Goal: Register for event/course

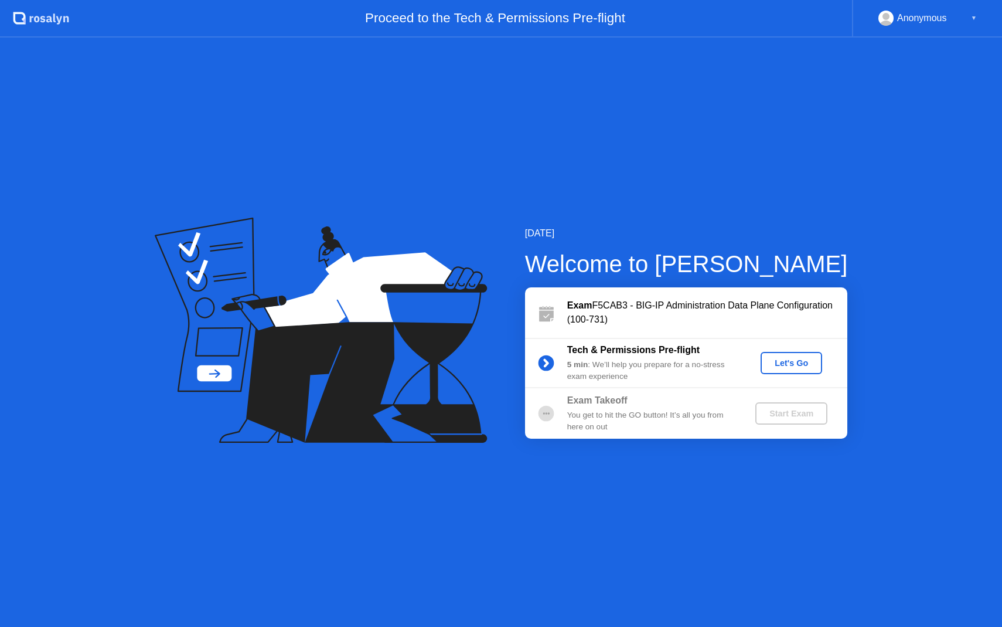
click at [792, 415] on div "Start Exam" at bounding box center [791, 413] width 63 height 9
click at [788, 362] on div "Let's Go" at bounding box center [791, 362] width 52 height 9
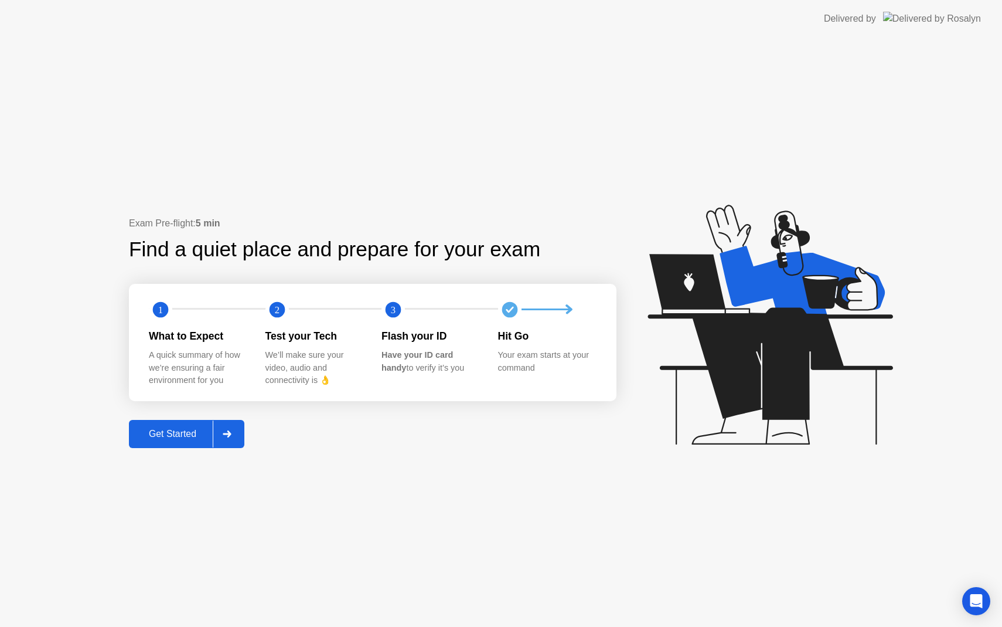
click at [173, 439] on div "Get Started" at bounding box center [172, 433] width 80 height 11
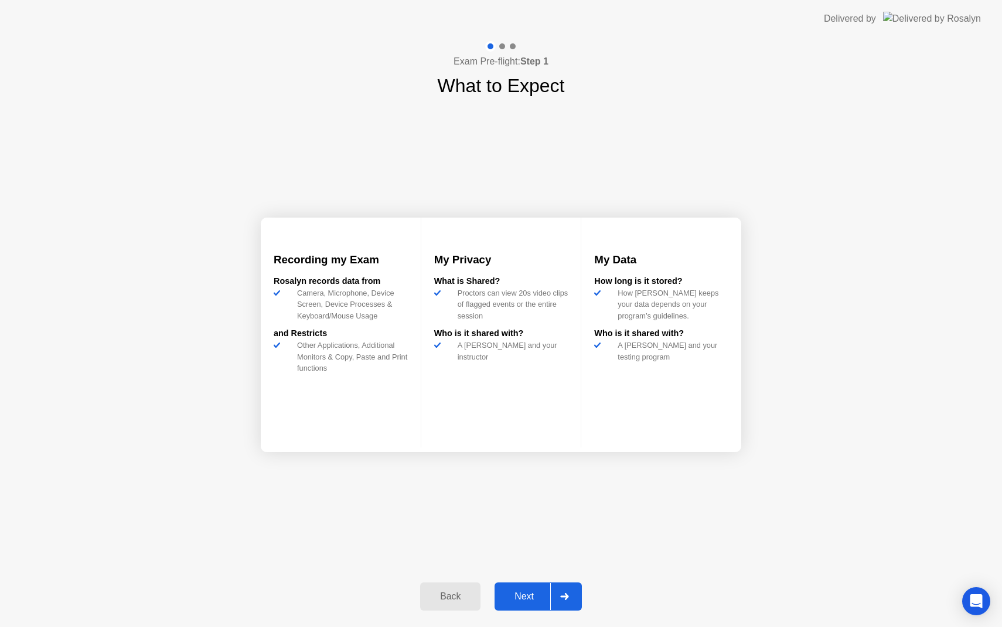
click at [525, 599] on div "Next" at bounding box center [524, 596] width 52 height 11
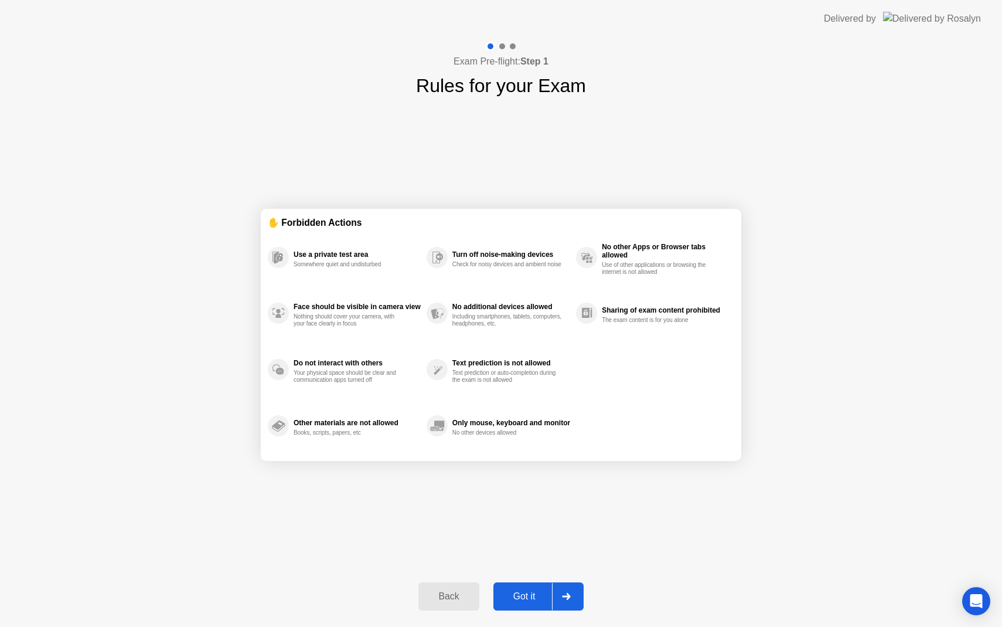
click at [525, 599] on div "Got it" at bounding box center [524, 596] width 55 height 11
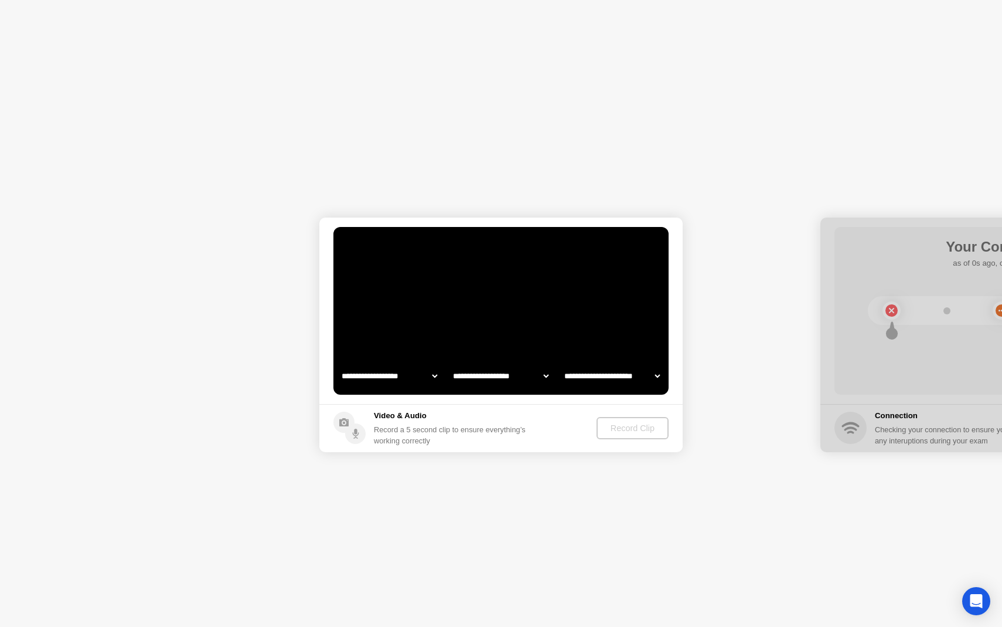
select select "**********"
select select "*******"
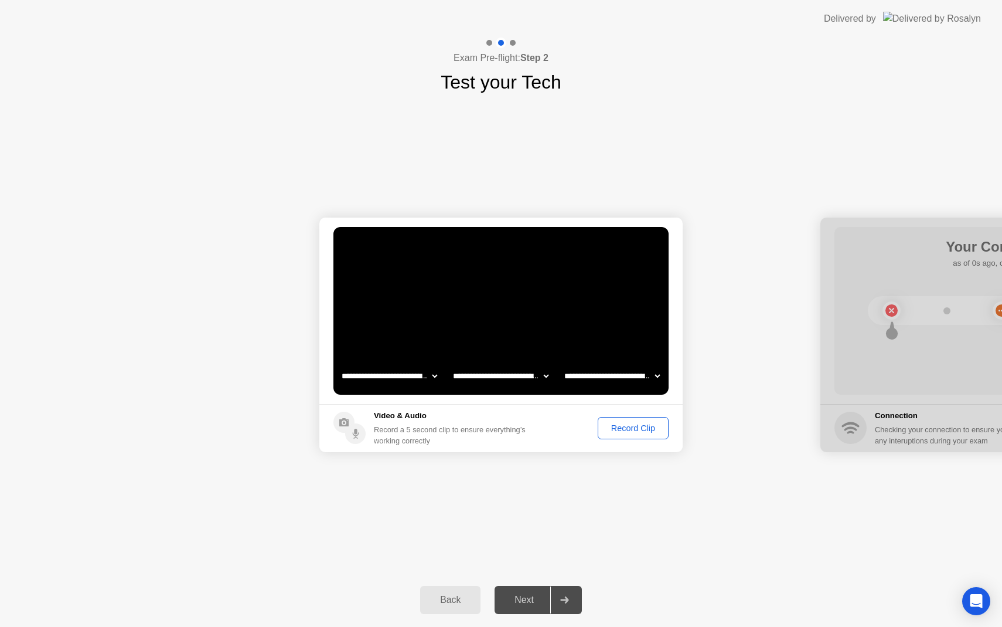
click at [435, 375] on select "**********" at bounding box center [389, 375] width 100 height 23
click at [621, 428] on div "Record Clip" at bounding box center [633, 427] width 63 height 9
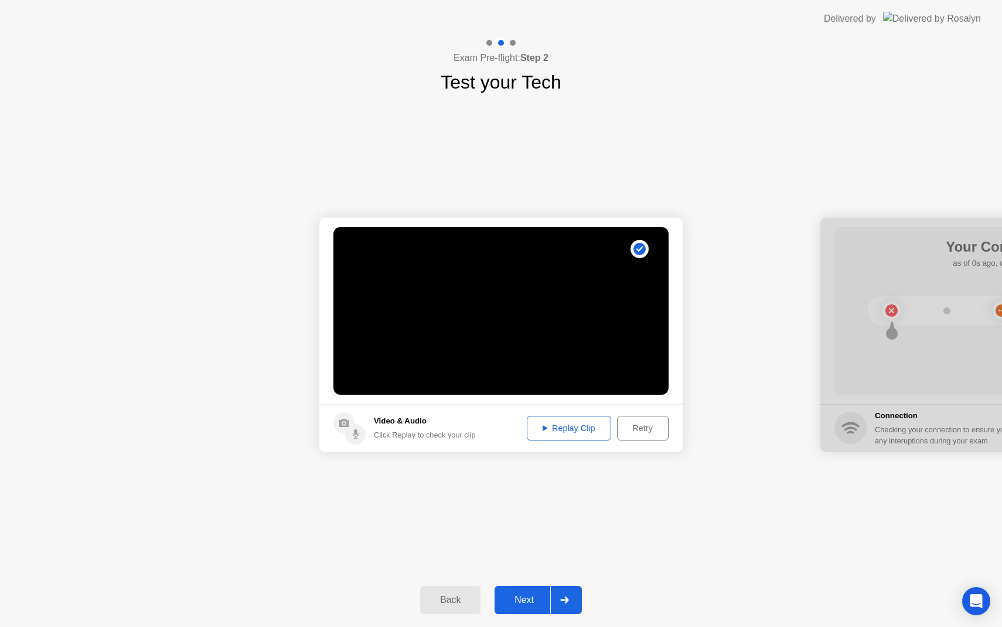
click at [519, 600] on div "Next" at bounding box center [524, 599] width 52 height 11
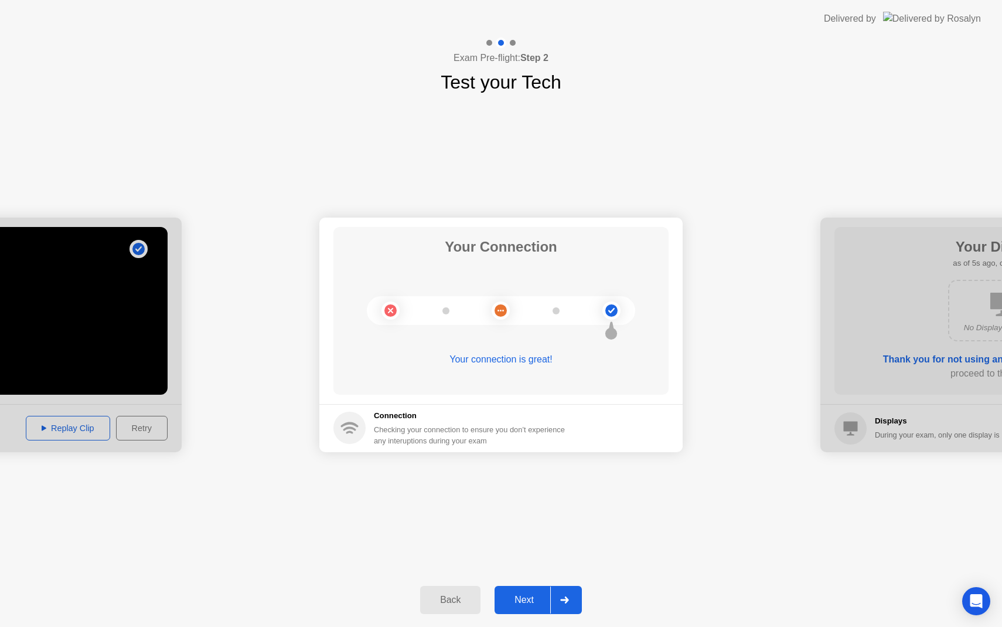
click at [522, 592] on button "Next" at bounding box center [538, 600] width 87 height 28
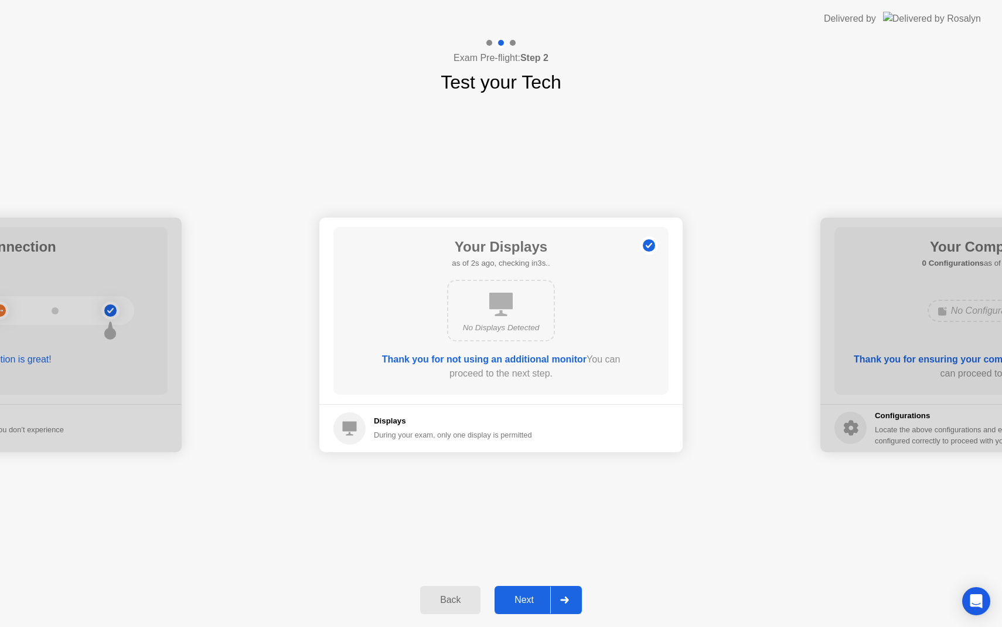
click at [528, 605] on div "Next" at bounding box center [524, 599] width 52 height 11
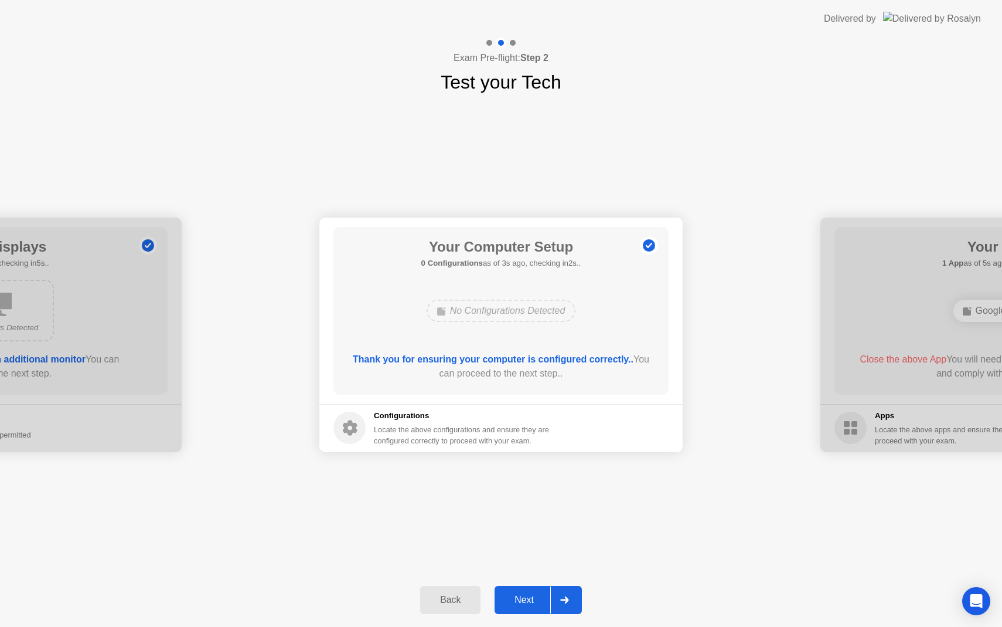
click at [514, 599] on div "Next" at bounding box center [524, 599] width 52 height 11
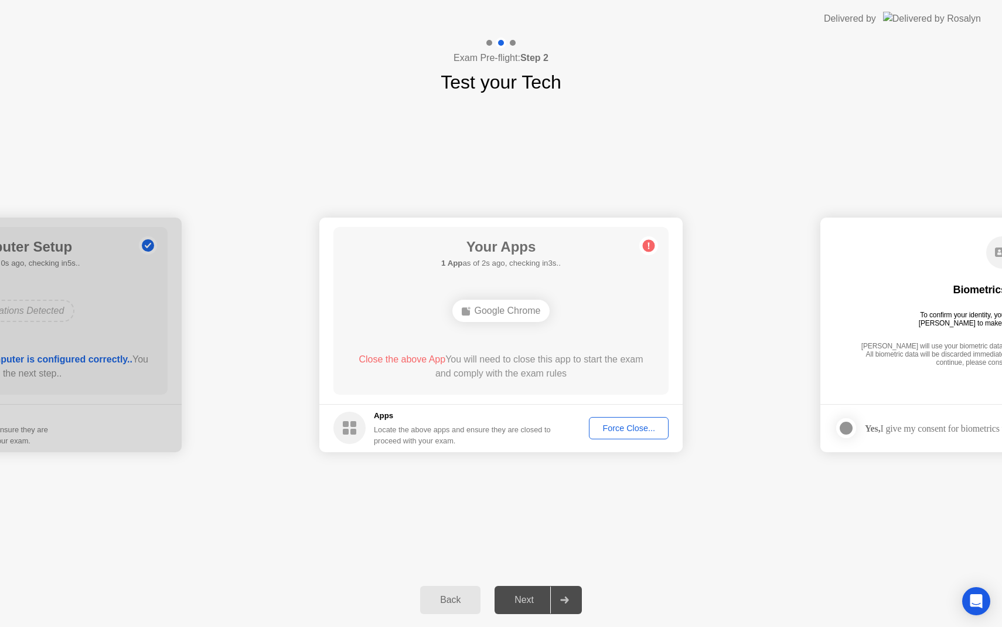
click at [628, 433] on div "Force Close..." at bounding box center [629, 427] width 72 height 9
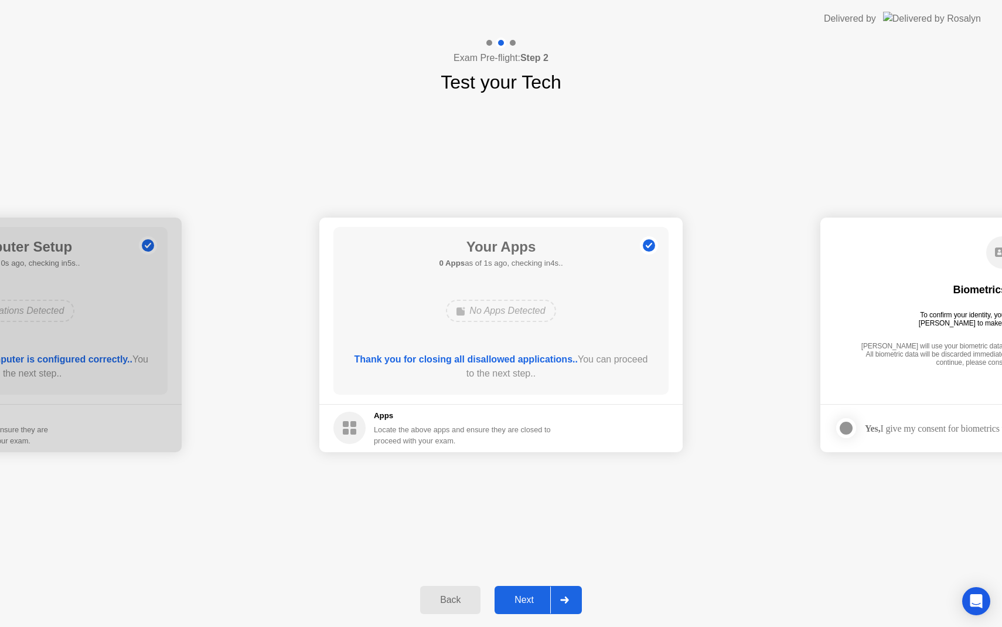
click at [526, 601] on div "Next" at bounding box center [524, 599] width 52 height 11
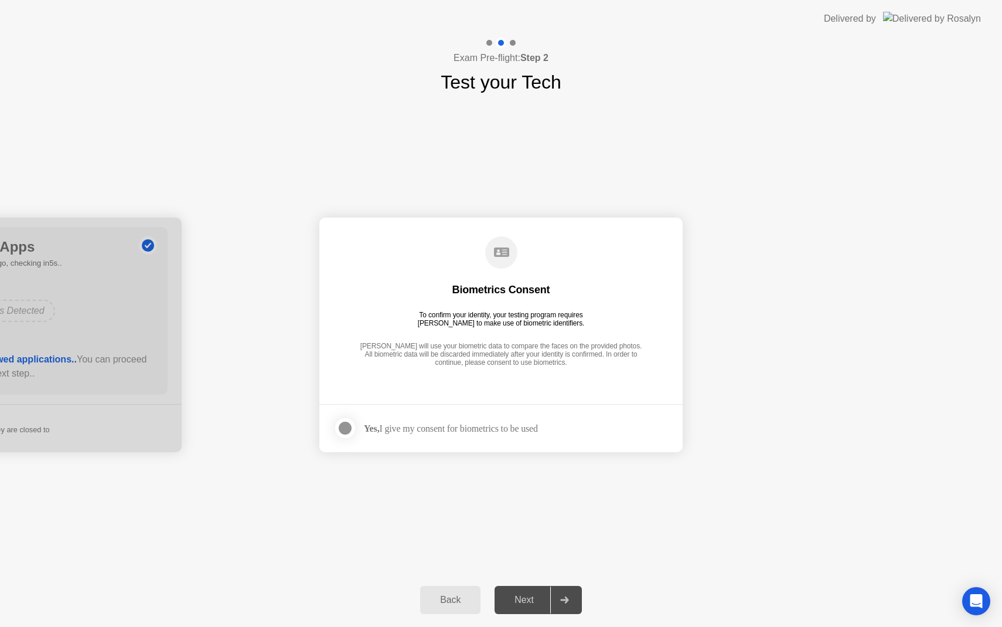
click at [409, 431] on div "Yes, I give my consent for biometrics to be used" at bounding box center [451, 428] width 174 height 11
click at [348, 428] on div at bounding box center [345, 428] width 14 height 14
click at [542, 598] on div "Next" at bounding box center [524, 599] width 52 height 11
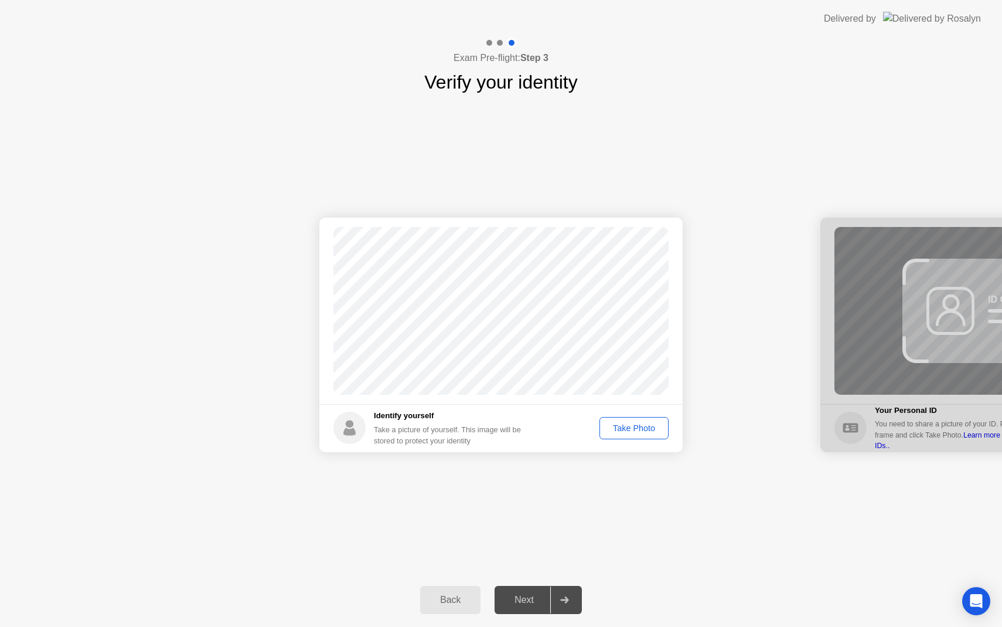
click at [616, 429] on div "Take Photo" at bounding box center [634, 427] width 61 height 9
click at [535, 590] on button "Next" at bounding box center [538, 600] width 87 height 28
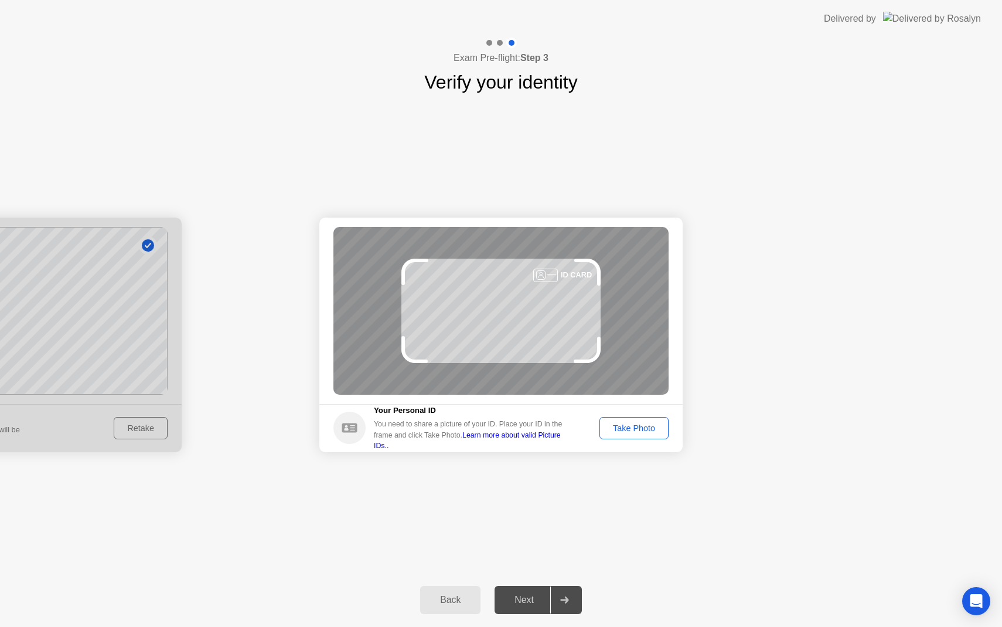
click at [621, 433] on div "Take Photo" at bounding box center [634, 427] width 61 height 9
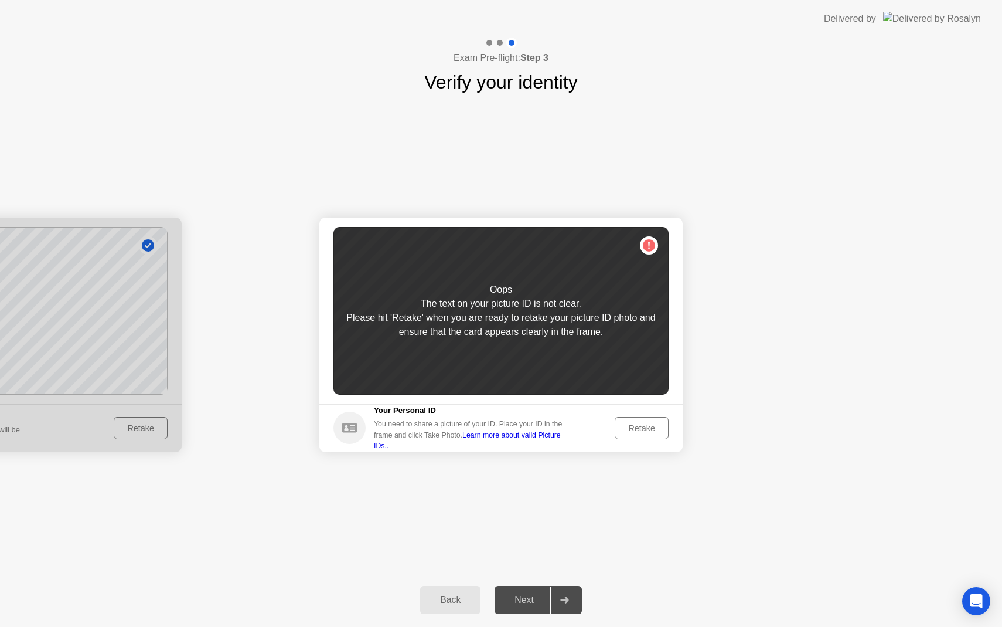
click at [638, 429] on div "Retake" at bounding box center [642, 427] width 46 height 9
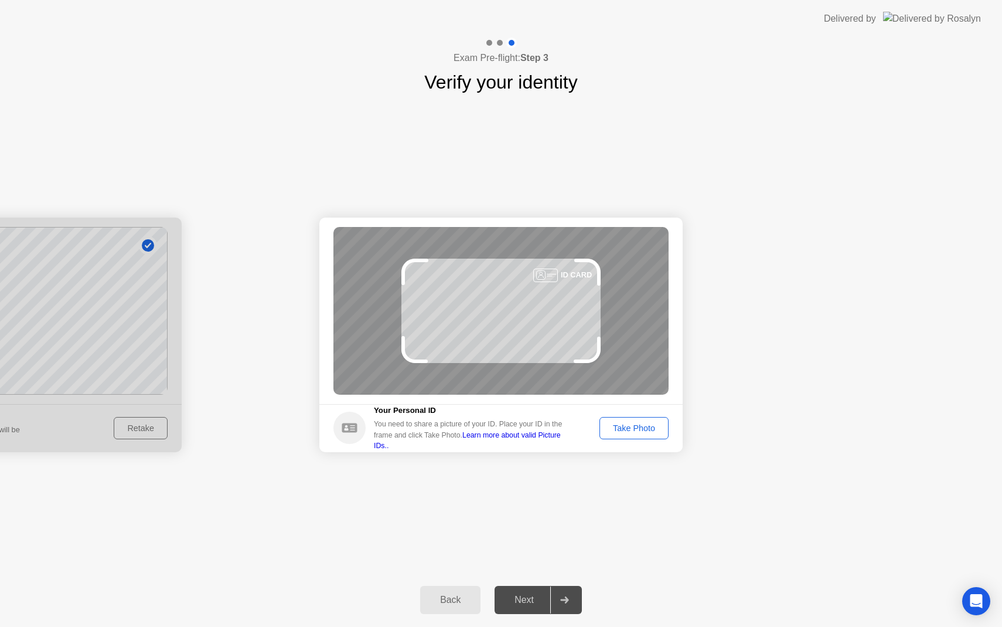
click at [638, 429] on div "Take Photo" at bounding box center [634, 427] width 61 height 9
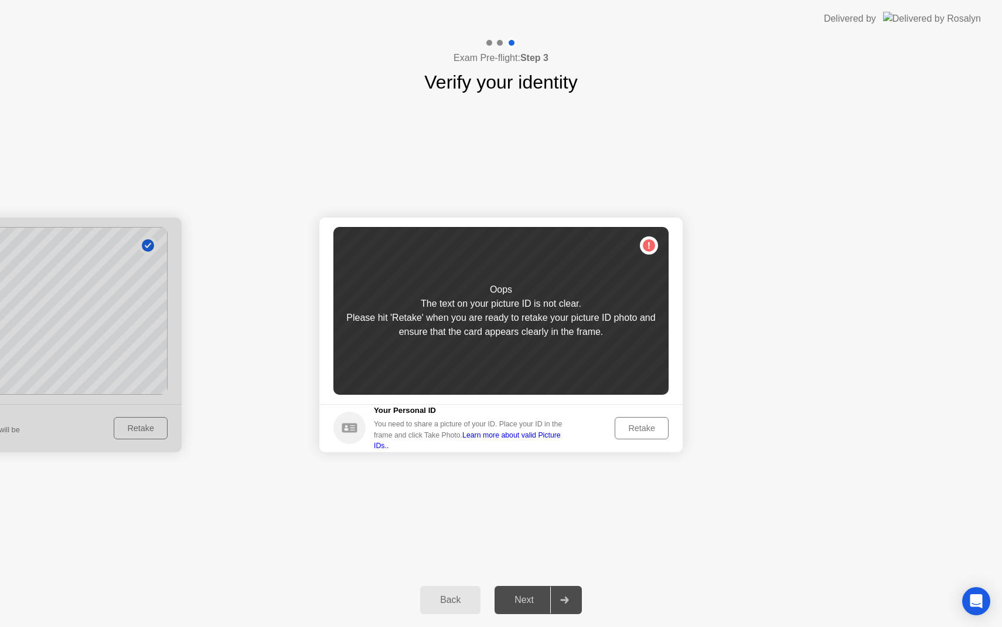
click at [644, 430] on div "Retake" at bounding box center [642, 427] width 46 height 9
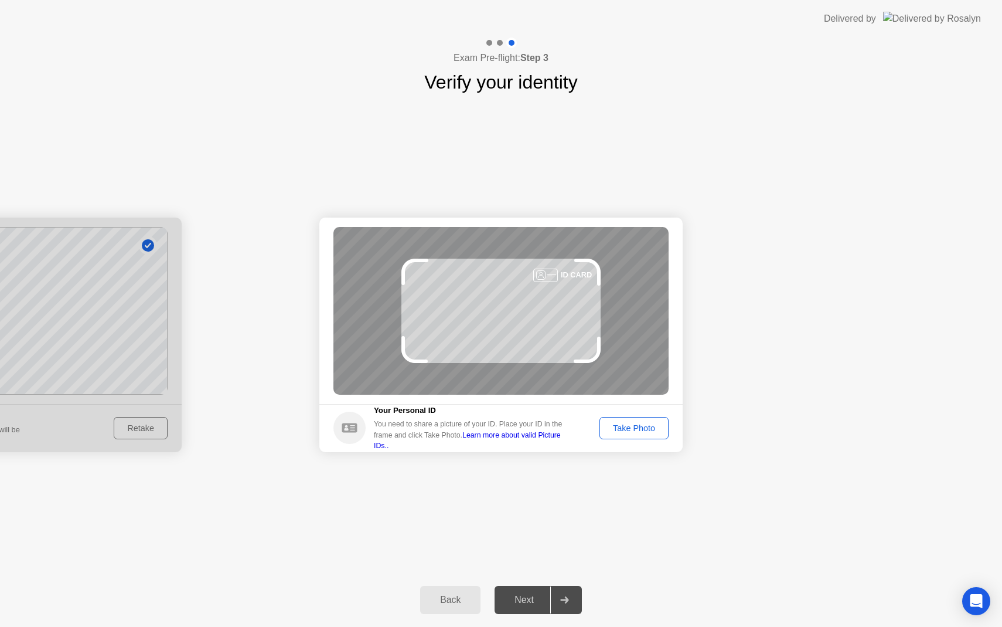
click at [644, 430] on div "Take Photo" at bounding box center [634, 427] width 61 height 9
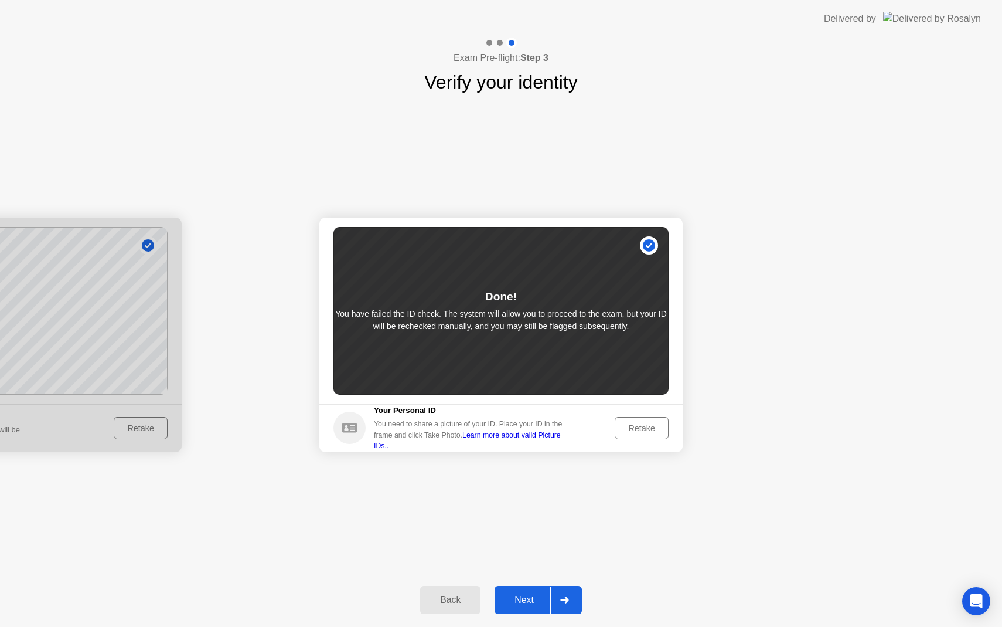
click at [523, 592] on button "Next" at bounding box center [538, 600] width 87 height 28
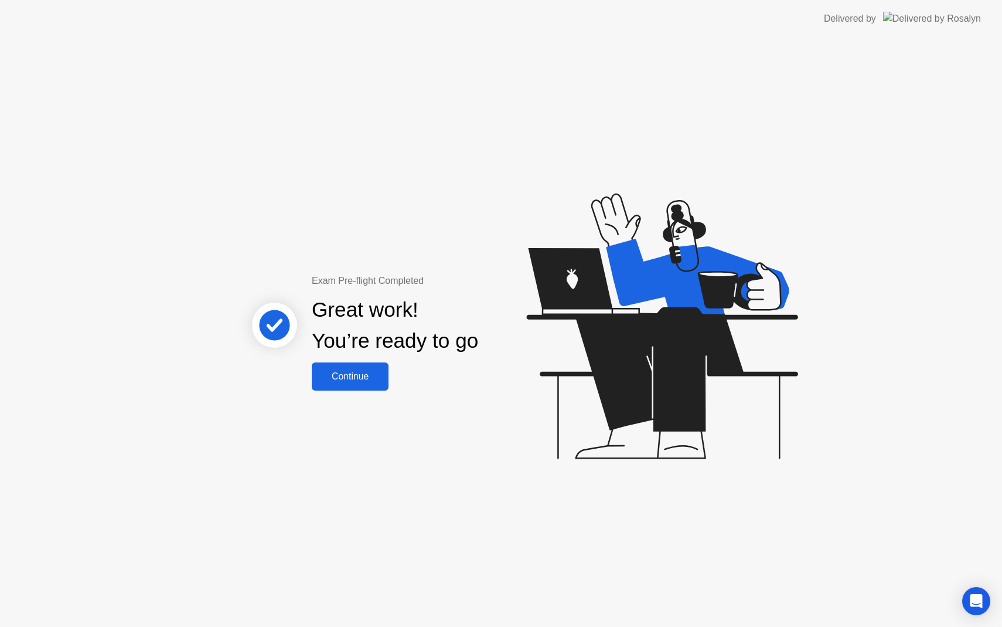
click at [359, 377] on div "Continue" at bounding box center [350, 376] width 70 height 11
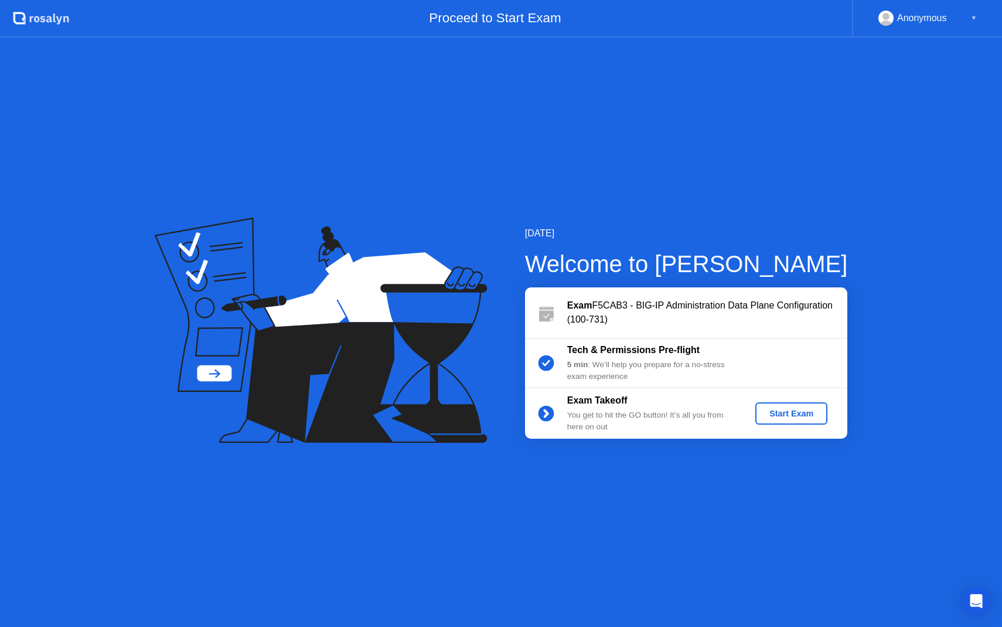
click at [776, 413] on div "Start Exam" at bounding box center [791, 413] width 63 height 9
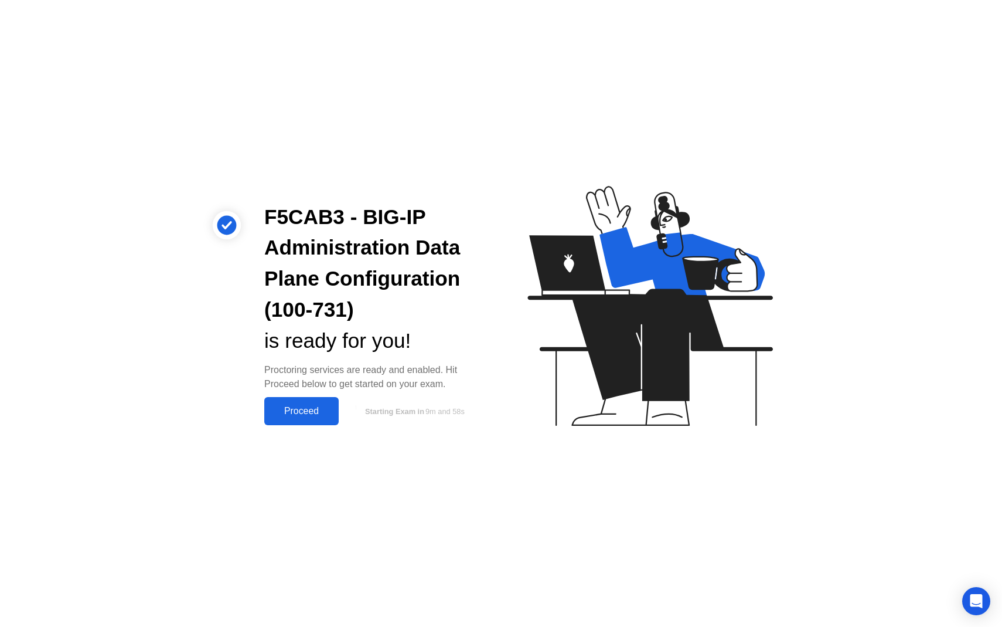
click at [279, 413] on div "Proceed" at bounding box center [301, 411] width 67 height 11
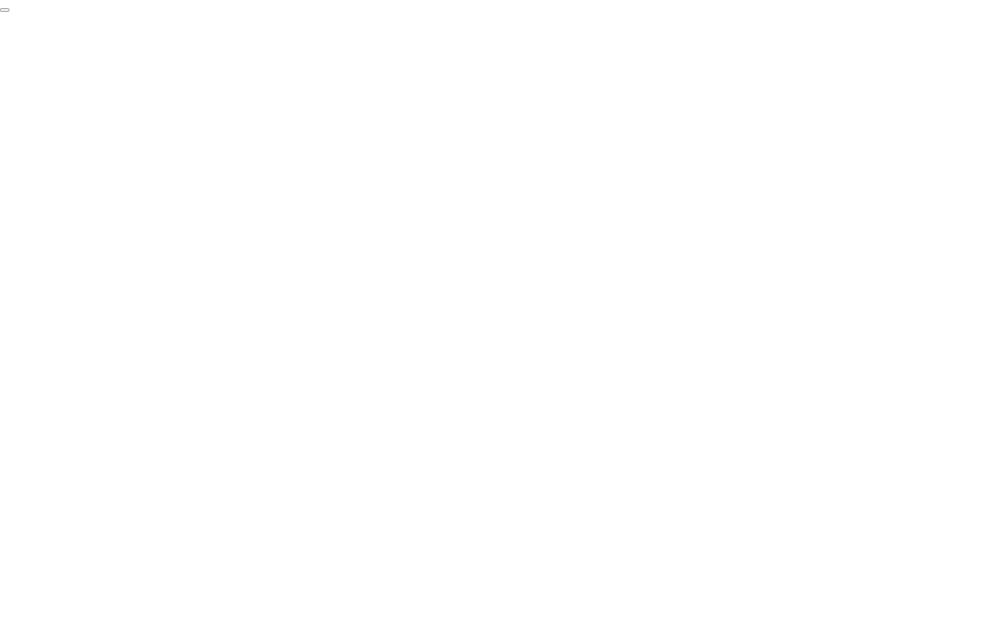
click div "End Proctoring Session"
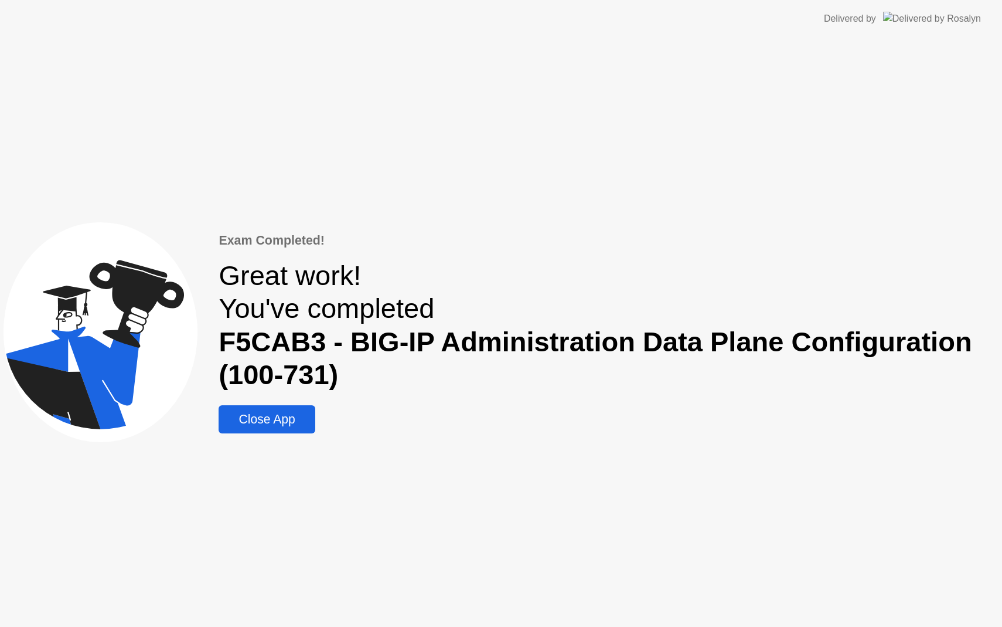
click at [257, 415] on div "Close App" at bounding box center [266, 419] width 89 height 14
